Goal: Task Accomplishment & Management: Manage account settings

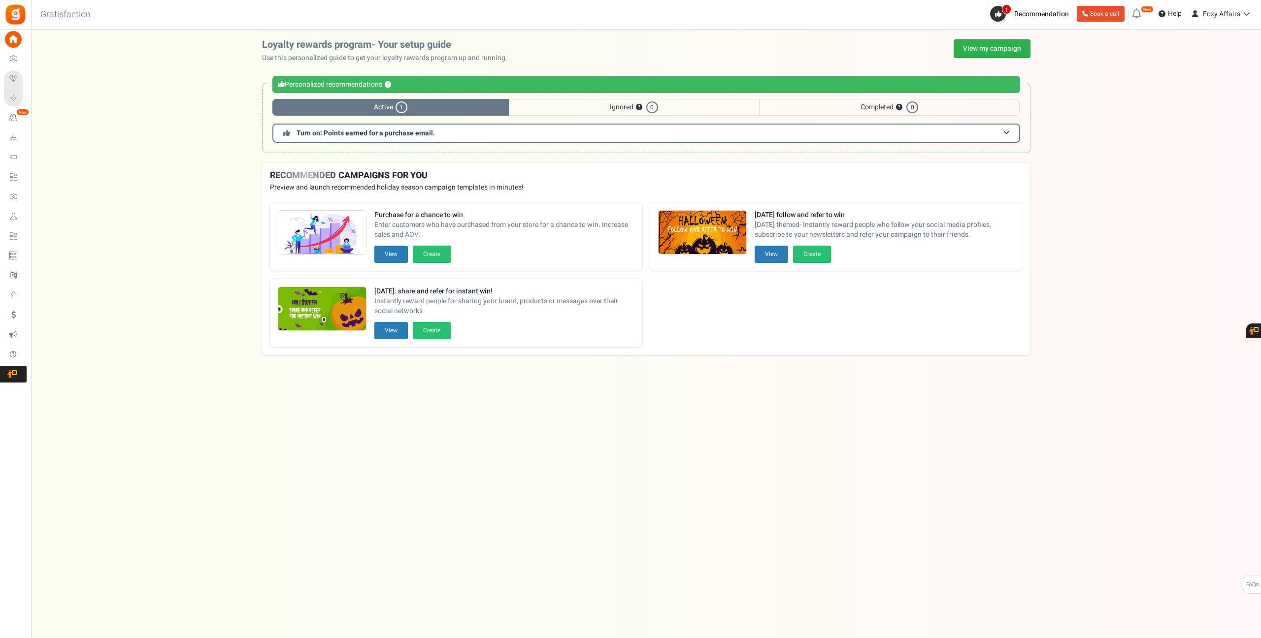
click at [993, 48] on link "View my campaign" at bounding box center [991, 48] width 77 height 19
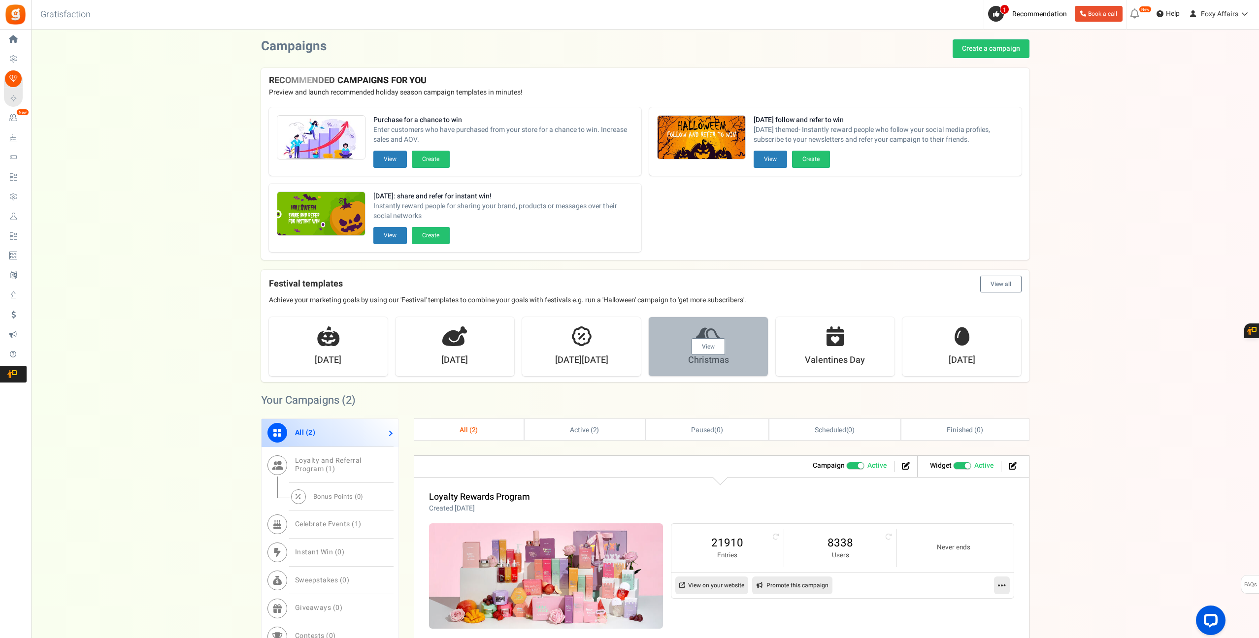
scroll to position [163, 0]
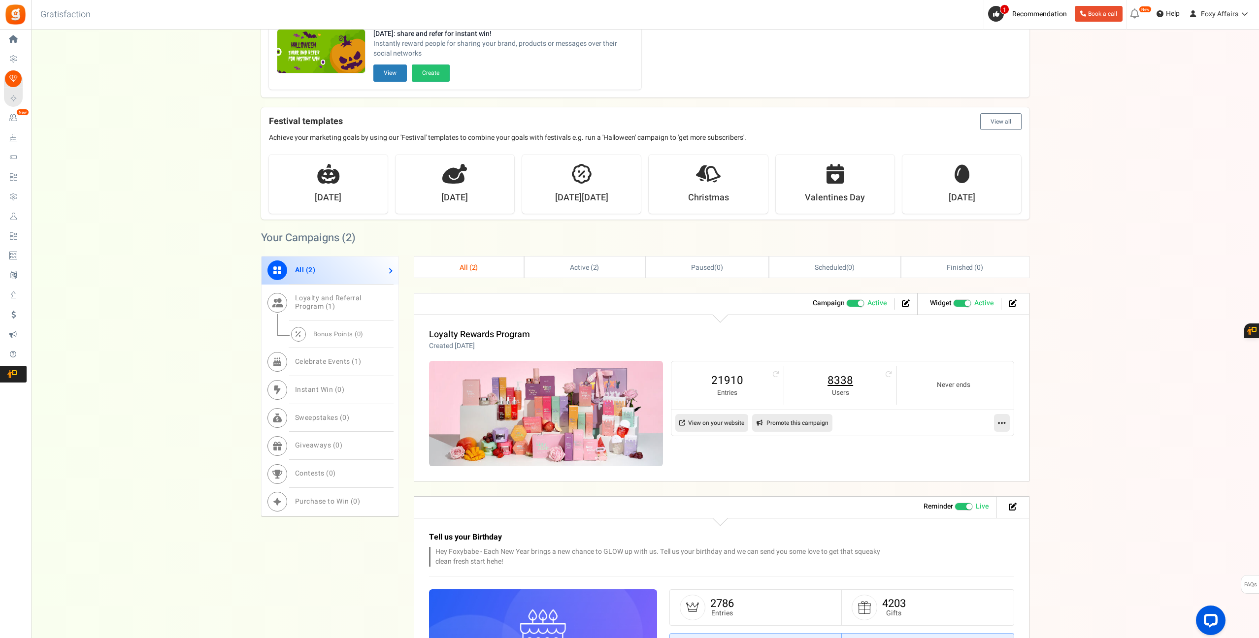
click at [855, 381] on link "8338" at bounding box center [840, 381] width 93 height 16
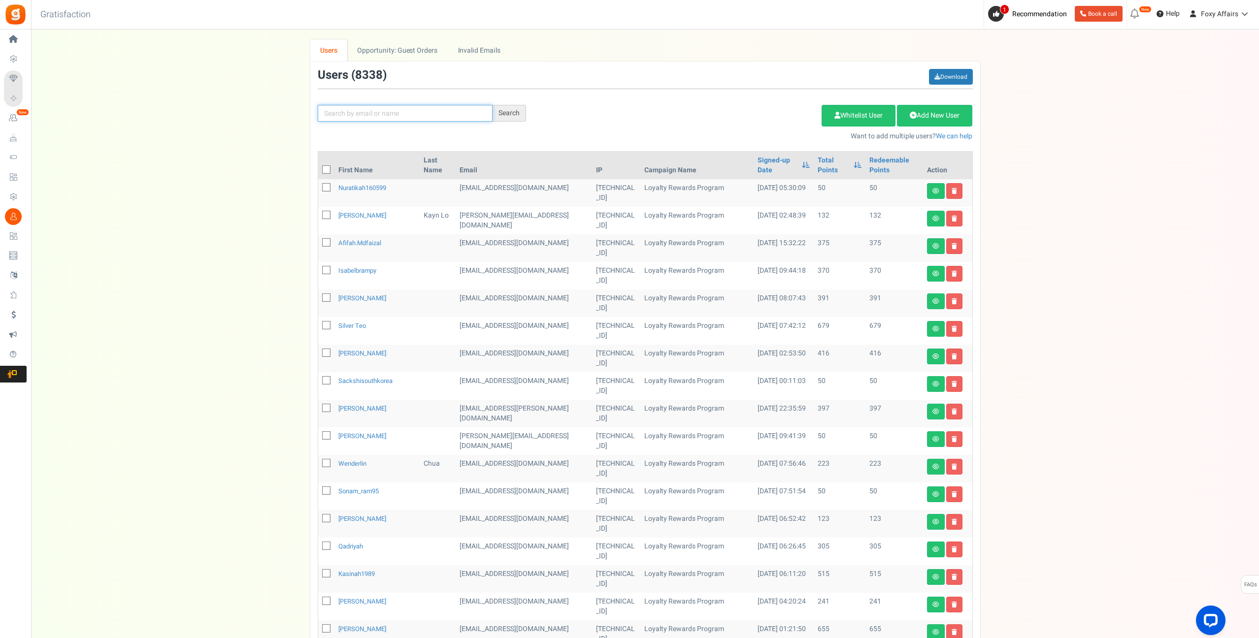
click at [438, 108] on input "text" at bounding box center [405, 113] width 175 height 17
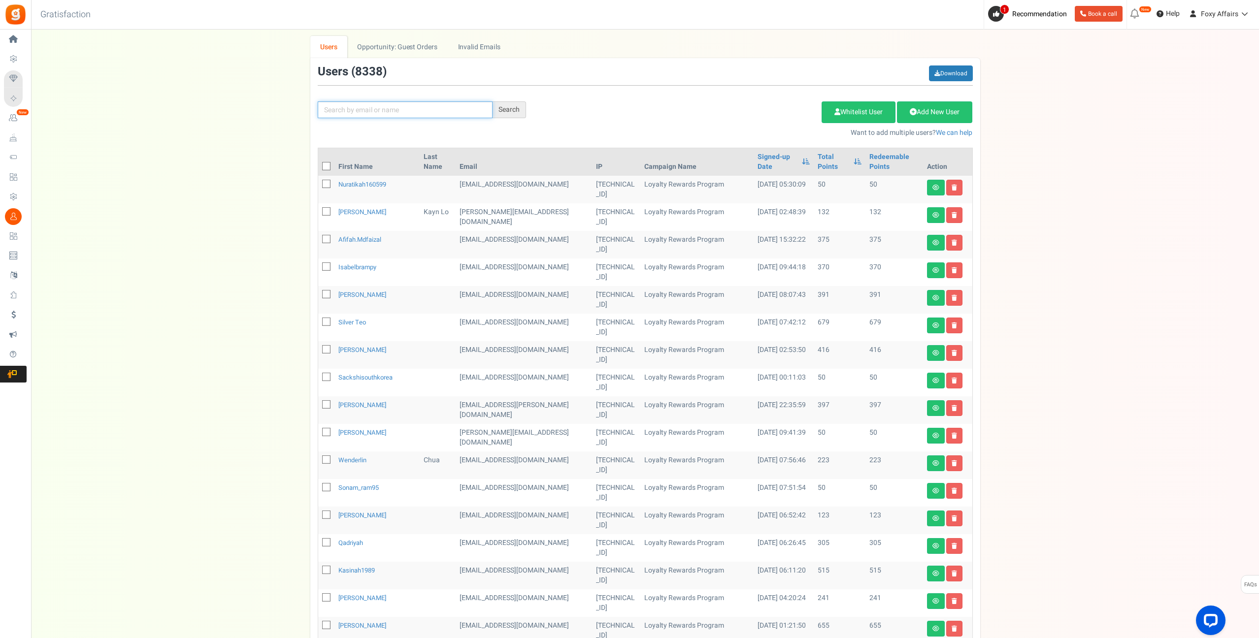
paste input "[EMAIL_ADDRESS][DOMAIN_NAME]"
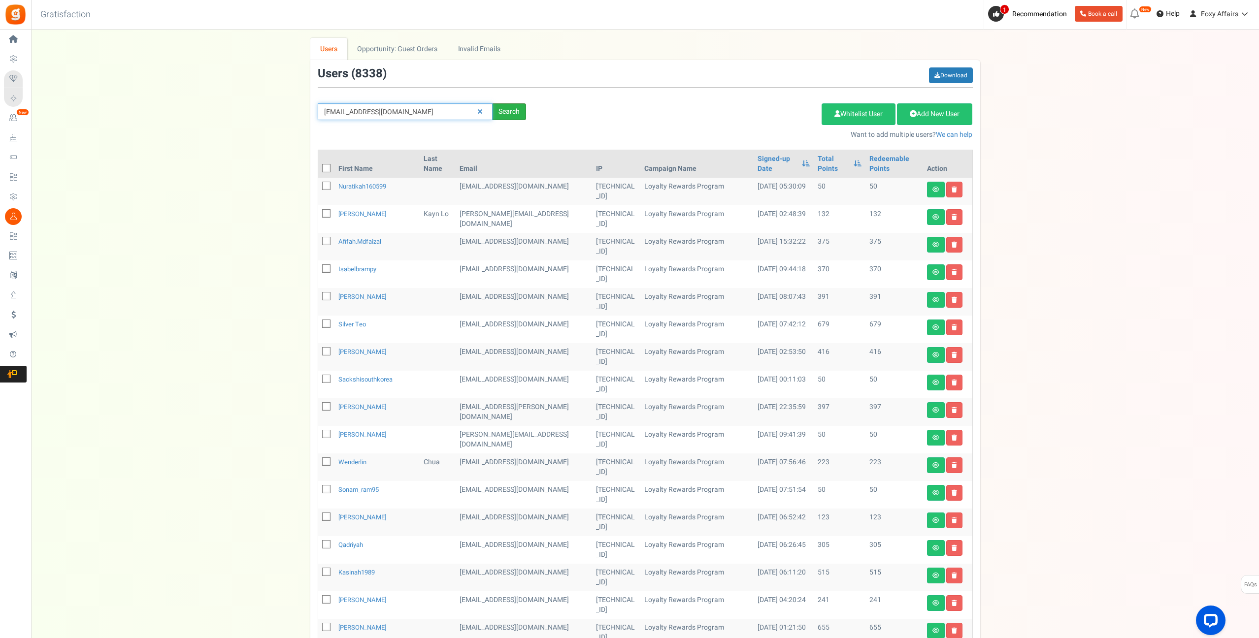
type input "[EMAIL_ADDRESS][DOMAIN_NAME]"
click at [517, 117] on div "Search" at bounding box center [508, 111] width 33 height 17
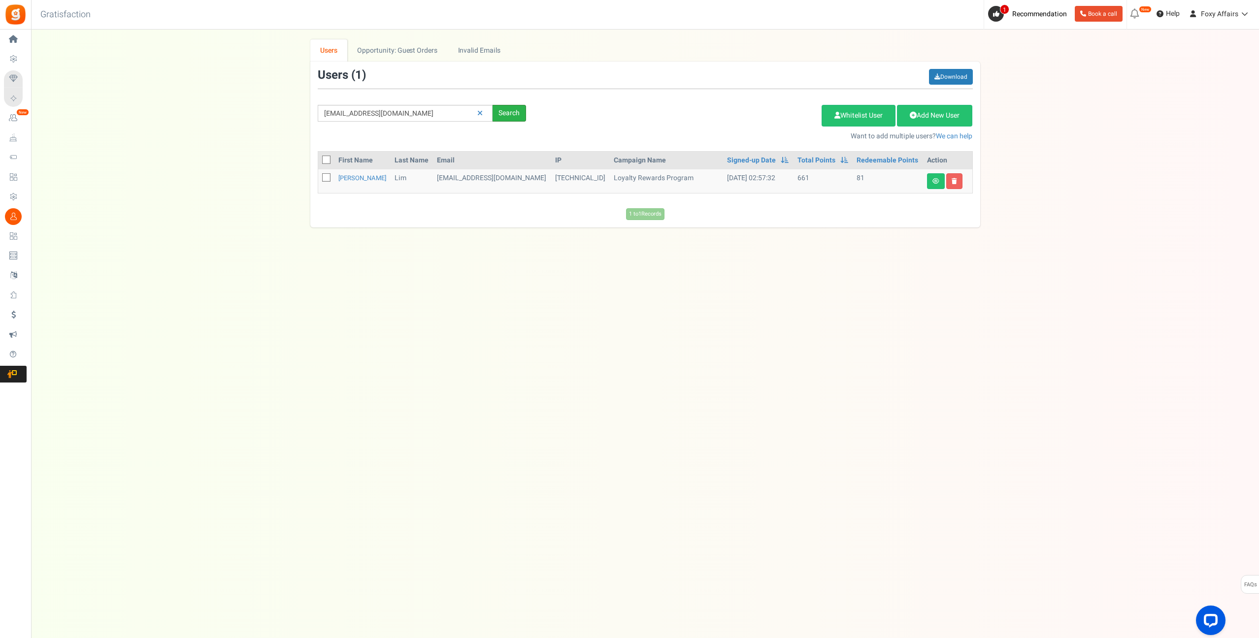
scroll to position [0, 0]
click at [934, 184] on icon at bounding box center [936, 181] width 7 height 6
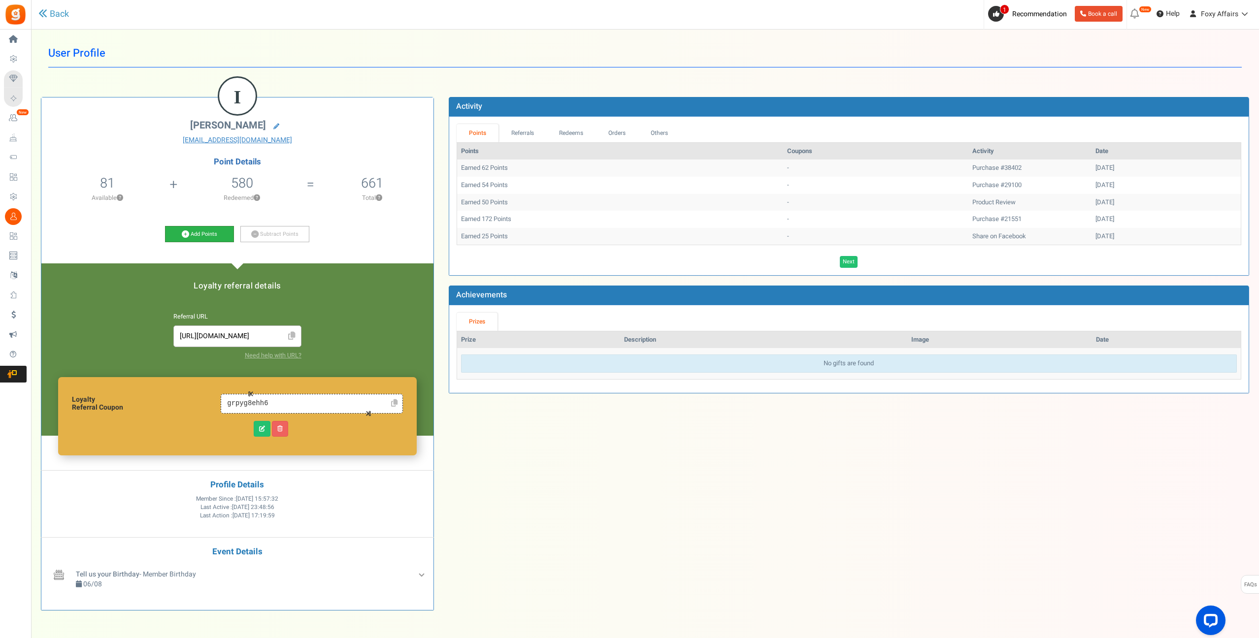
click at [179, 233] on link "Add Points" at bounding box center [199, 234] width 69 height 17
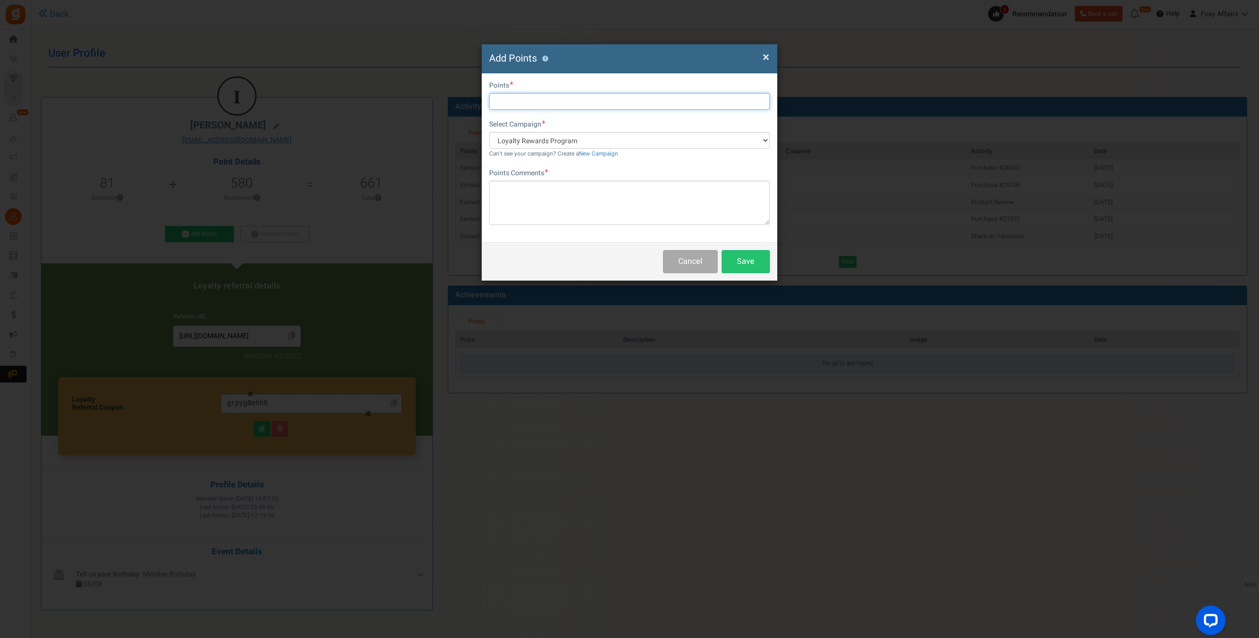
click at [523, 102] on input "text" at bounding box center [629, 101] width 281 height 17
type input "1336"
click at [524, 197] on textarea at bounding box center [629, 203] width 281 height 44
type textarea "TikTok & Shopee Orders"
click at [749, 255] on button "Save" at bounding box center [745, 261] width 48 height 23
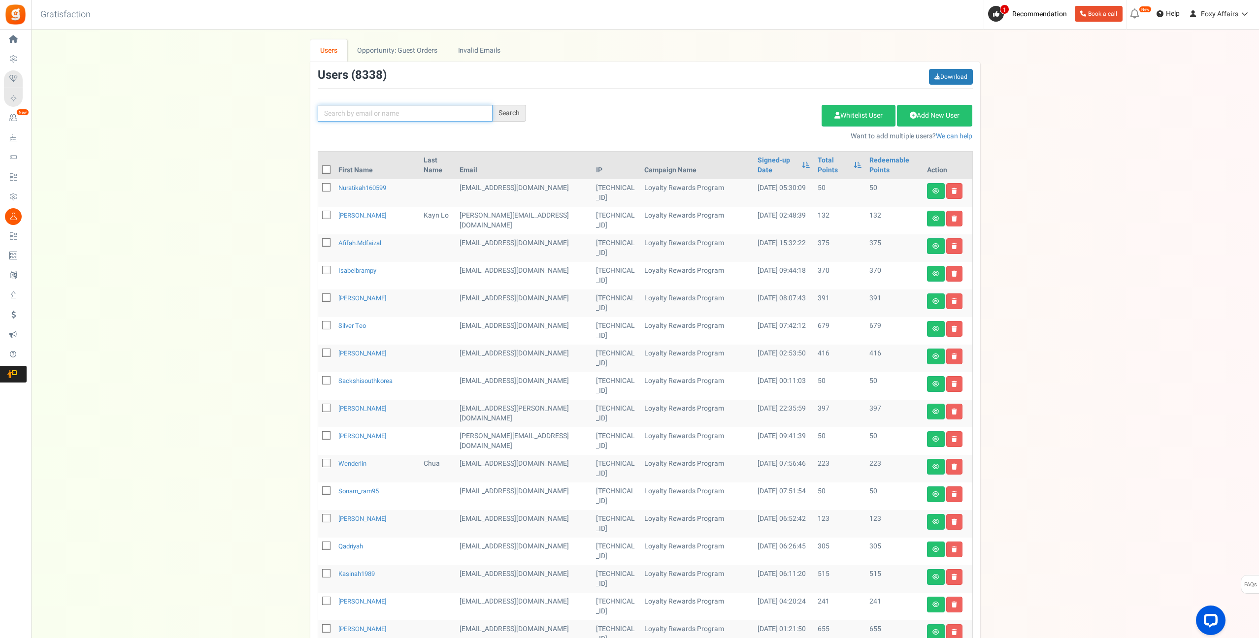
click at [413, 116] on input "text" at bounding box center [405, 113] width 175 height 17
paste input "[EMAIL_ADDRESS][DOMAIN_NAME]"
type input "[EMAIL_ADDRESS][DOMAIN_NAME]"
click at [506, 114] on div "Search" at bounding box center [508, 113] width 33 height 17
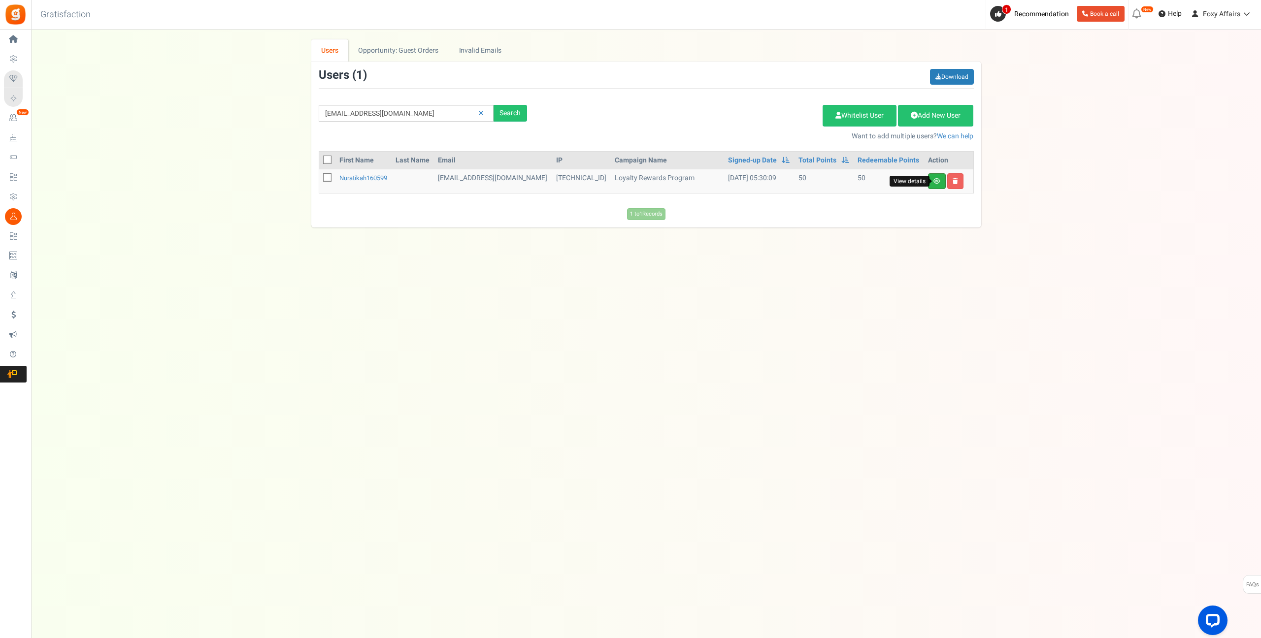
click at [936, 179] on icon at bounding box center [936, 181] width 7 height 6
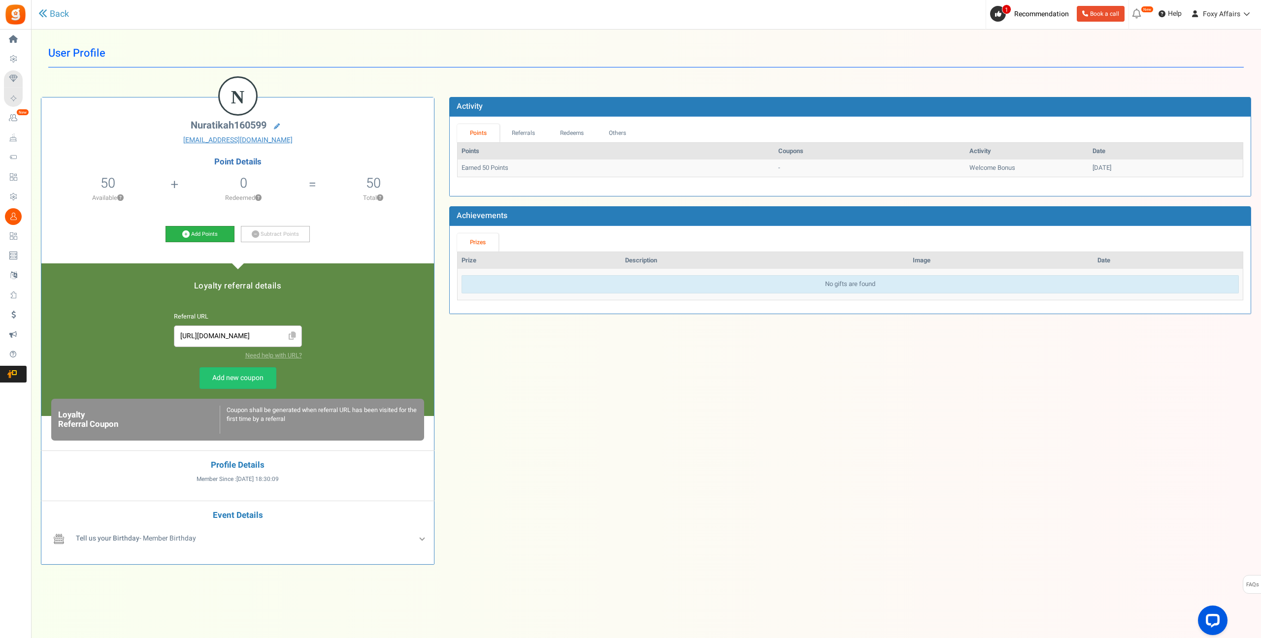
click at [185, 233] on icon at bounding box center [185, 233] width 7 height 7
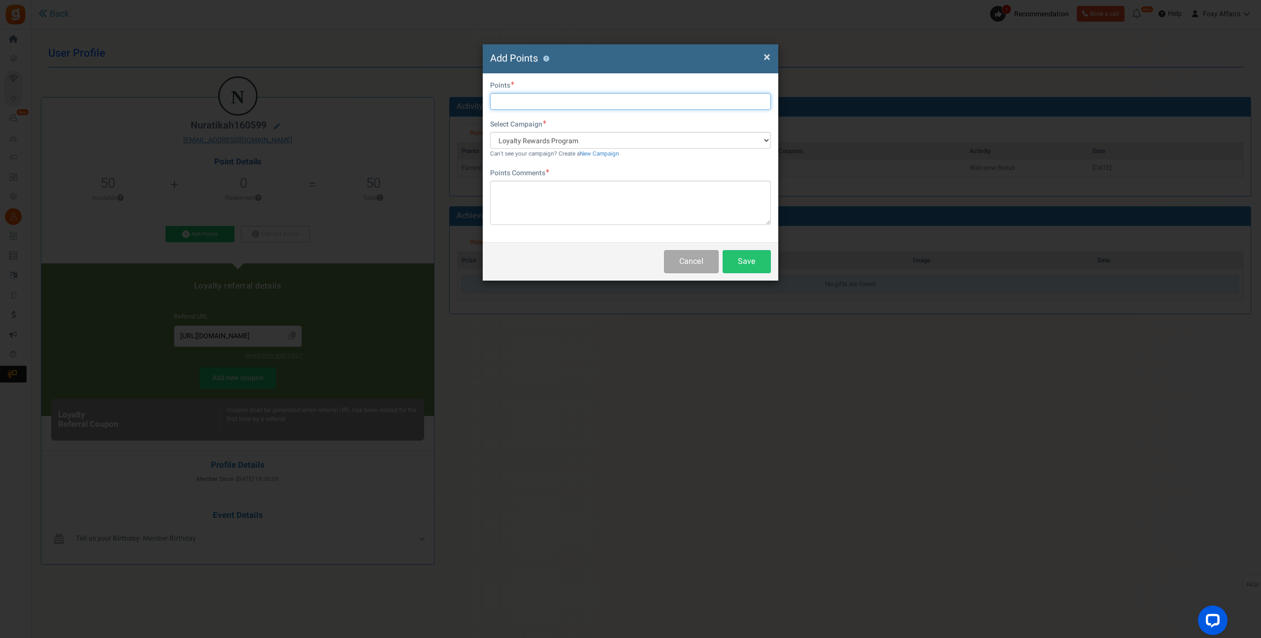
click at [531, 100] on input "text" at bounding box center [630, 101] width 281 height 17
type input "217"
click at [531, 201] on textarea at bounding box center [630, 203] width 281 height 44
type textarea "TikTok Order"
click at [749, 259] on button "Save" at bounding box center [746, 261] width 48 height 23
